Goal: Communication & Community: Answer question/provide support

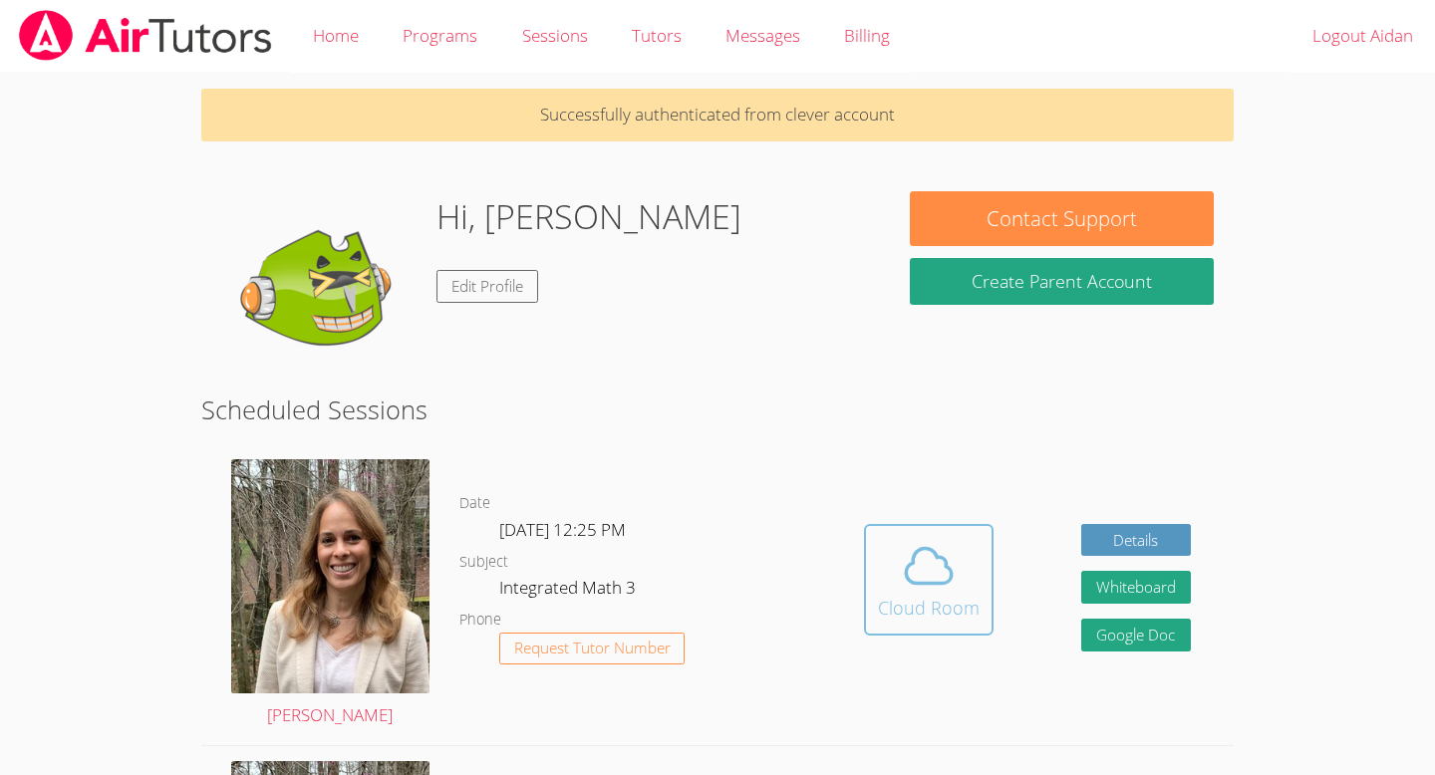
click at [912, 603] on div "Cloud Room" at bounding box center [929, 608] width 102 height 28
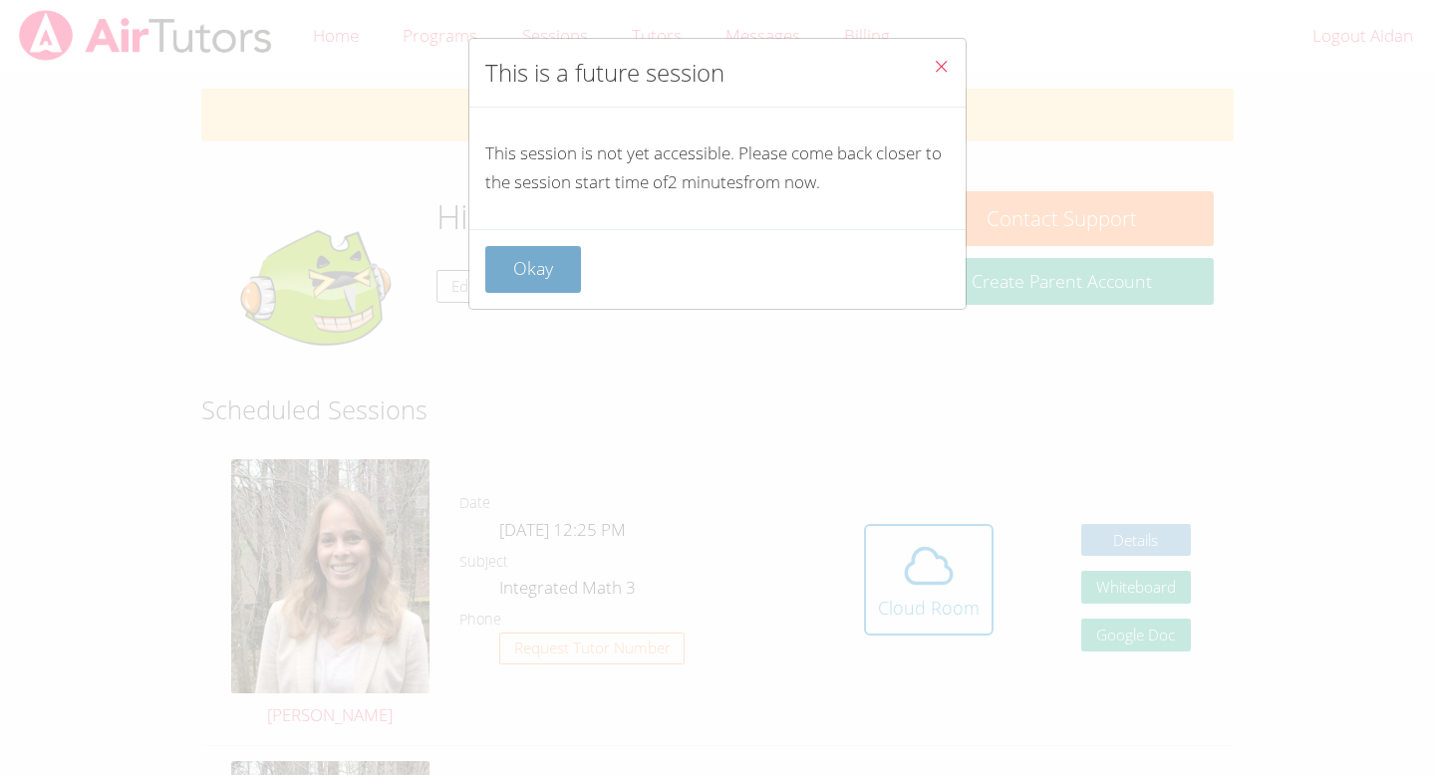
click at [547, 258] on button "Okay" at bounding box center [533, 269] width 96 height 47
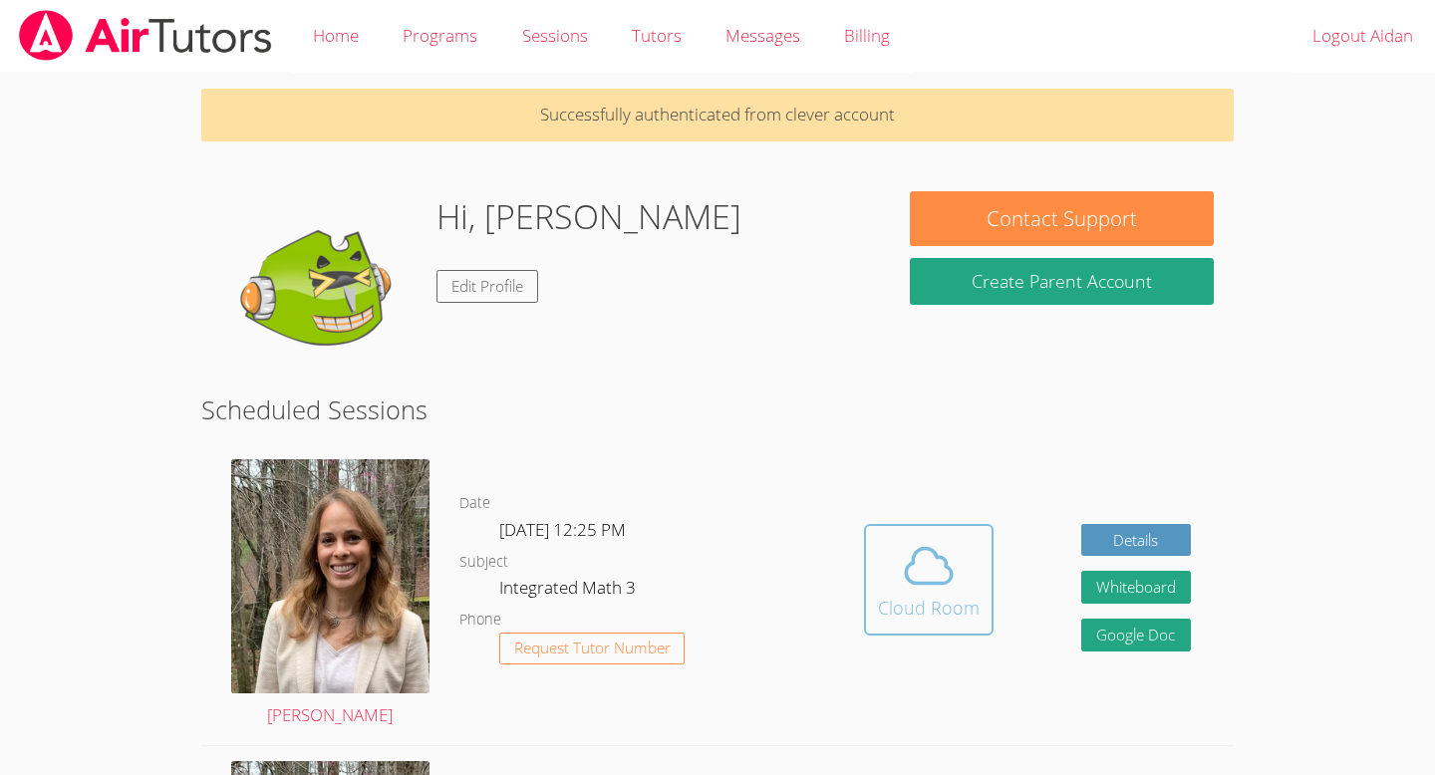
click at [932, 546] on icon at bounding box center [929, 566] width 56 height 56
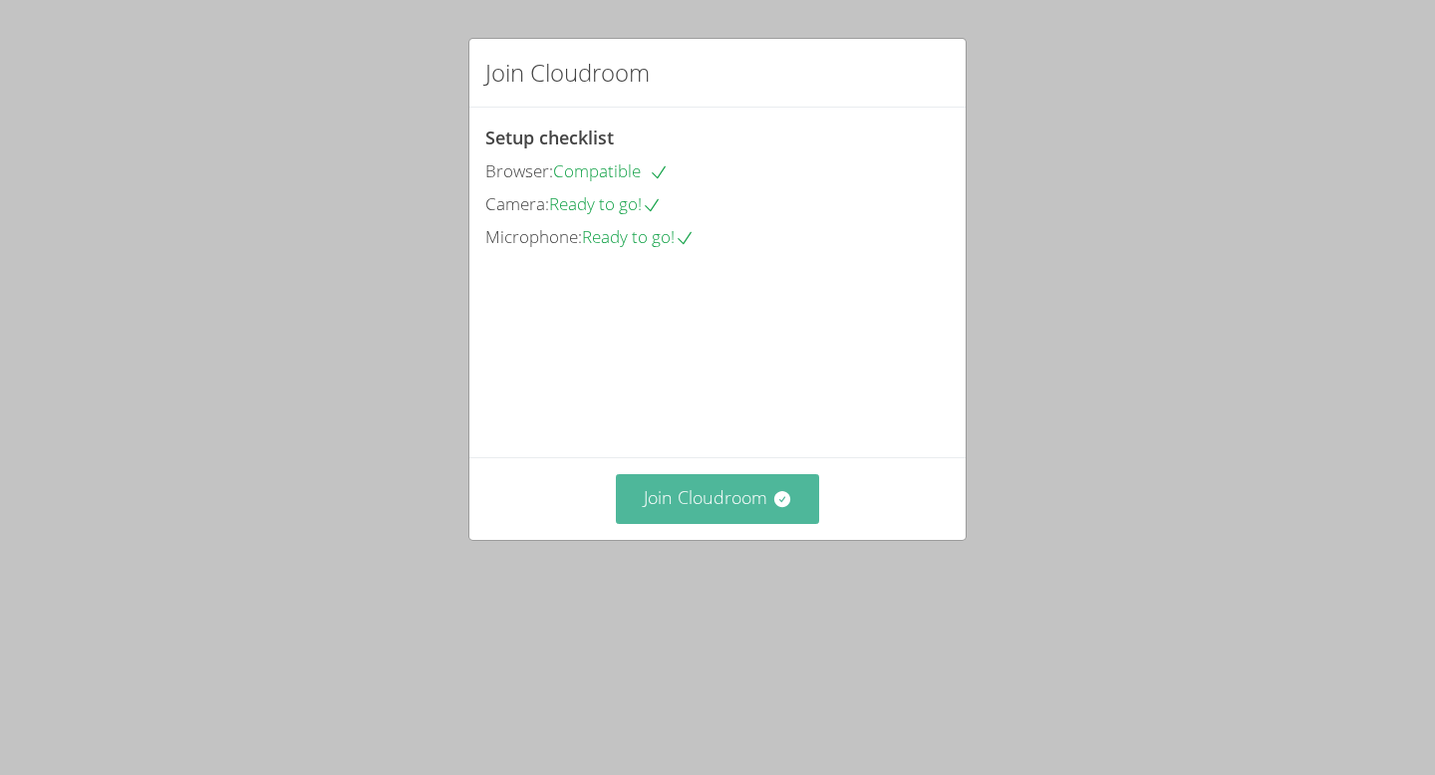
click at [712, 523] on button "Join Cloudroom" at bounding box center [718, 498] width 204 height 49
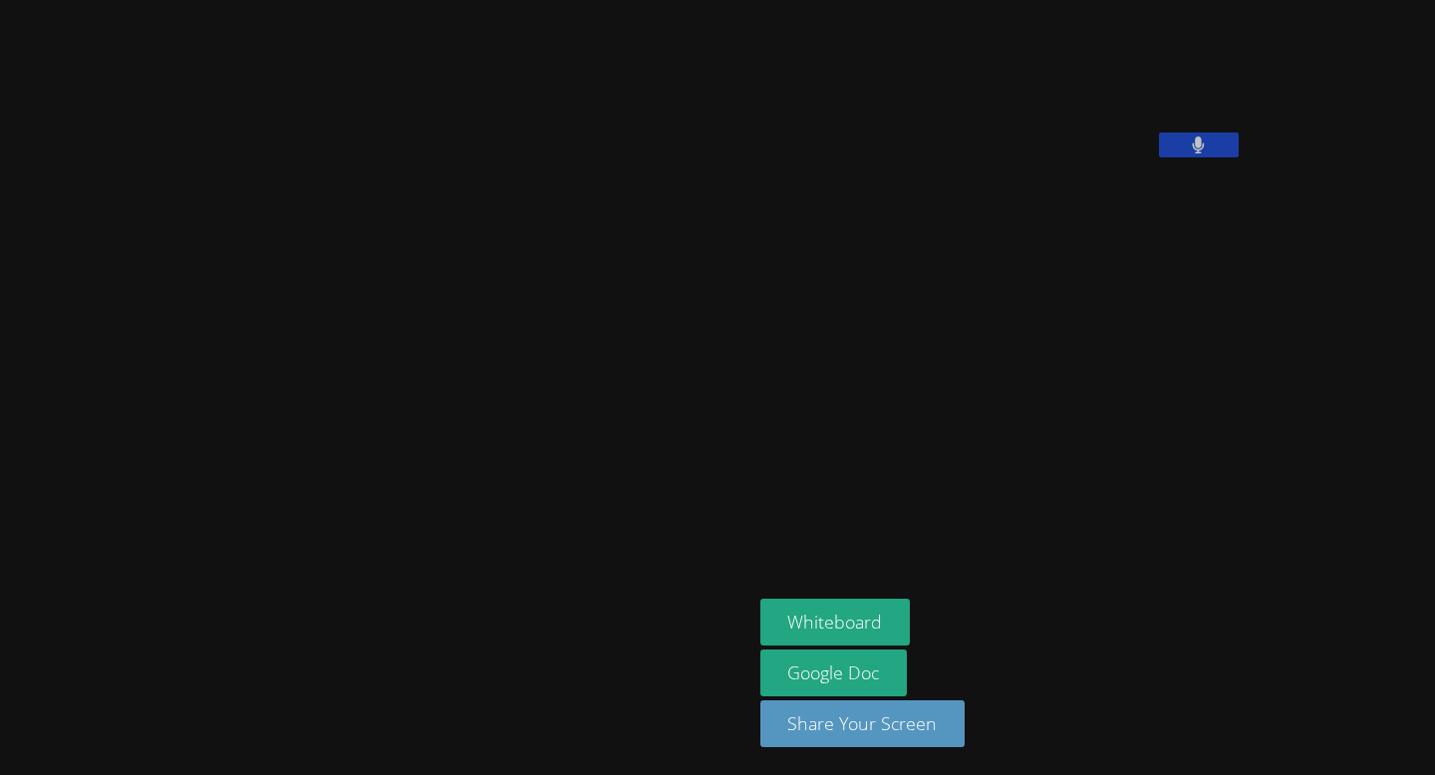
click at [1159, 157] on button at bounding box center [1199, 145] width 80 height 25
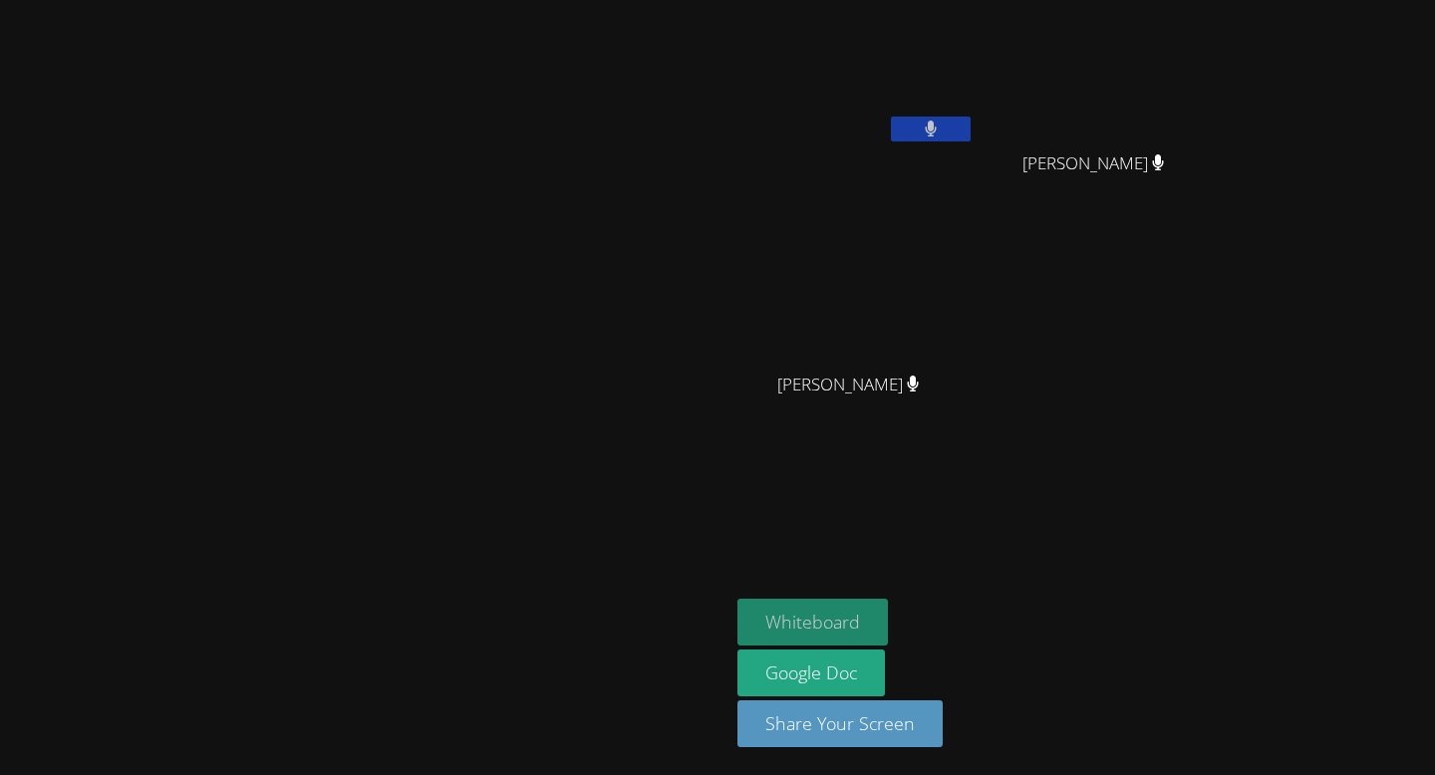
click at [888, 618] on button "Whiteboard" at bounding box center [812, 622] width 150 height 47
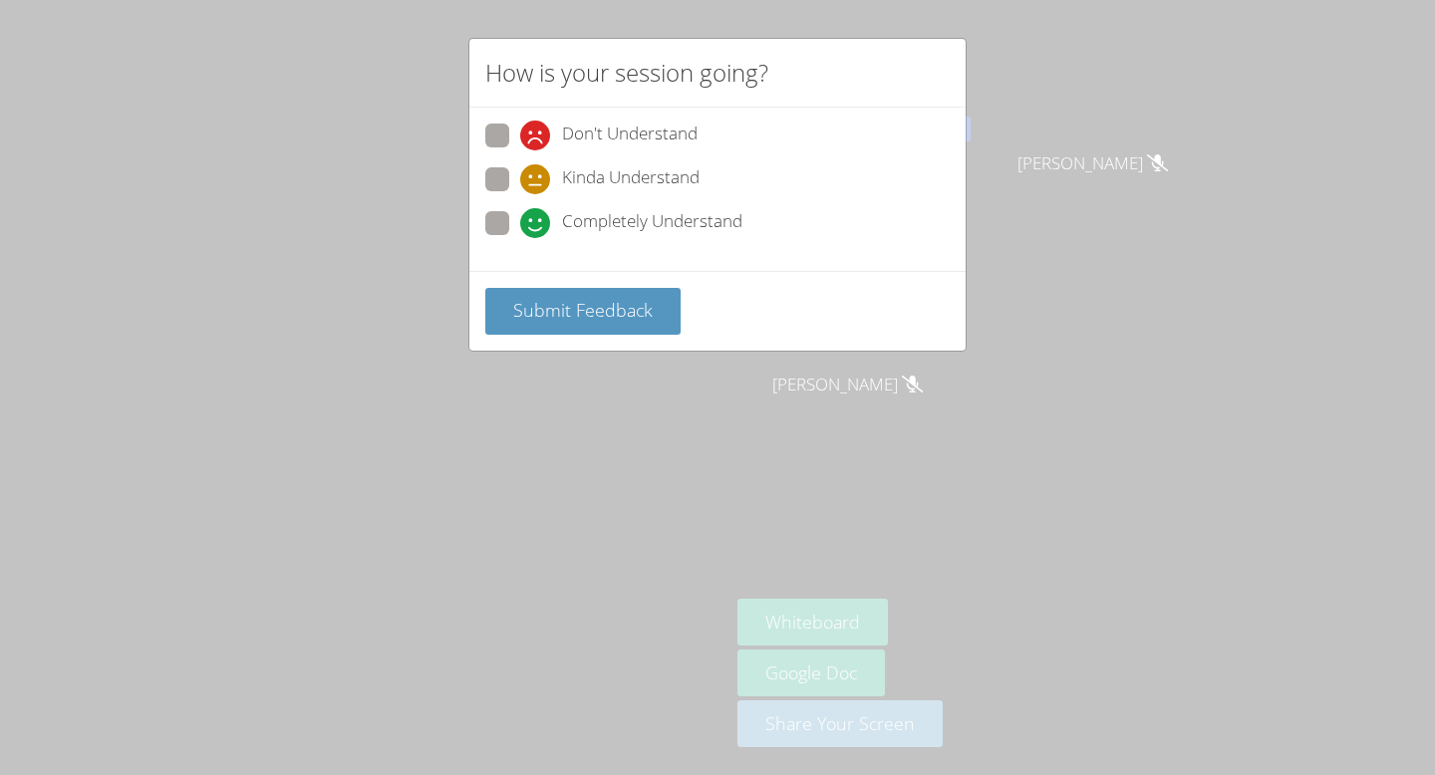
click at [520, 238] on span at bounding box center [520, 238] width 0 height 0
click at [520, 227] on input "Completely Understand" at bounding box center [528, 219] width 17 height 17
radio input "true"
click at [563, 303] on span "Submit Feedback" at bounding box center [582, 310] width 139 height 24
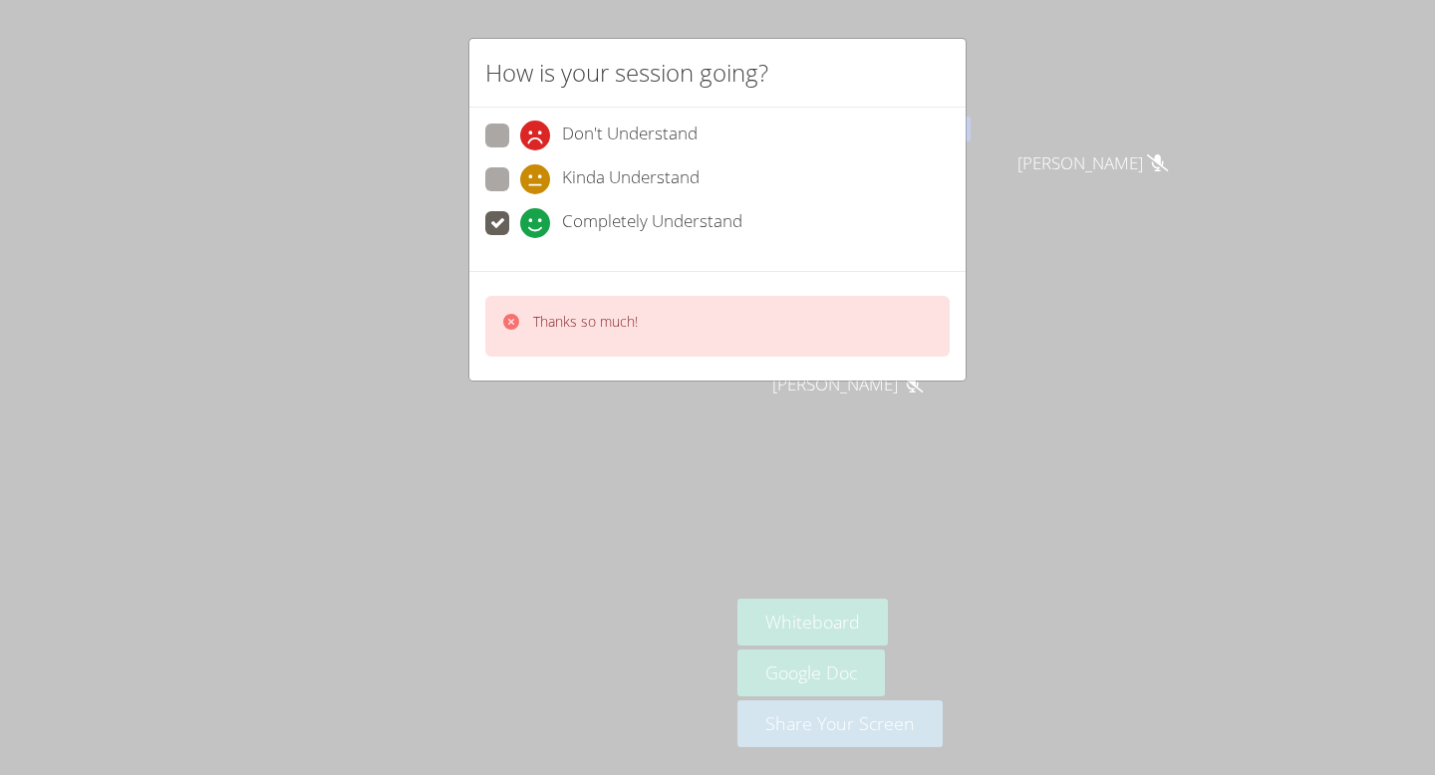
click at [657, 438] on div "How is your session going? Don't Understand Kinda Understand Completely Underst…" at bounding box center [717, 387] width 1435 height 775
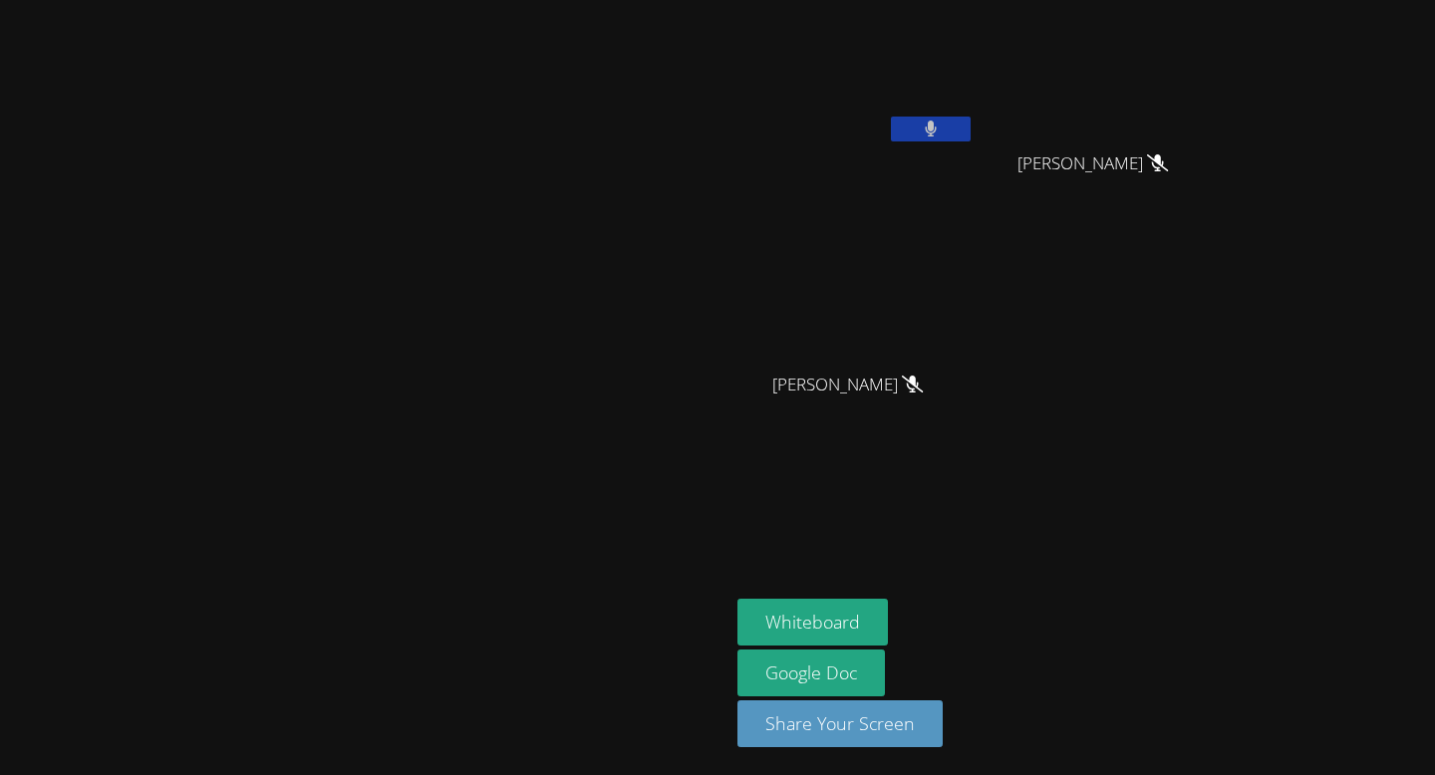
click at [970, 133] on button at bounding box center [931, 129] width 80 height 25
click at [936, 133] on icon at bounding box center [931, 129] width 12 height 17
click at [936, 125] on icon at bounding box center [931, 129] width 12 height 17
click at [940, 133] on icon at bounding box center [930, 129] width 21 height 17
